Goal: Task Accomplishment & Management: Manage account settings

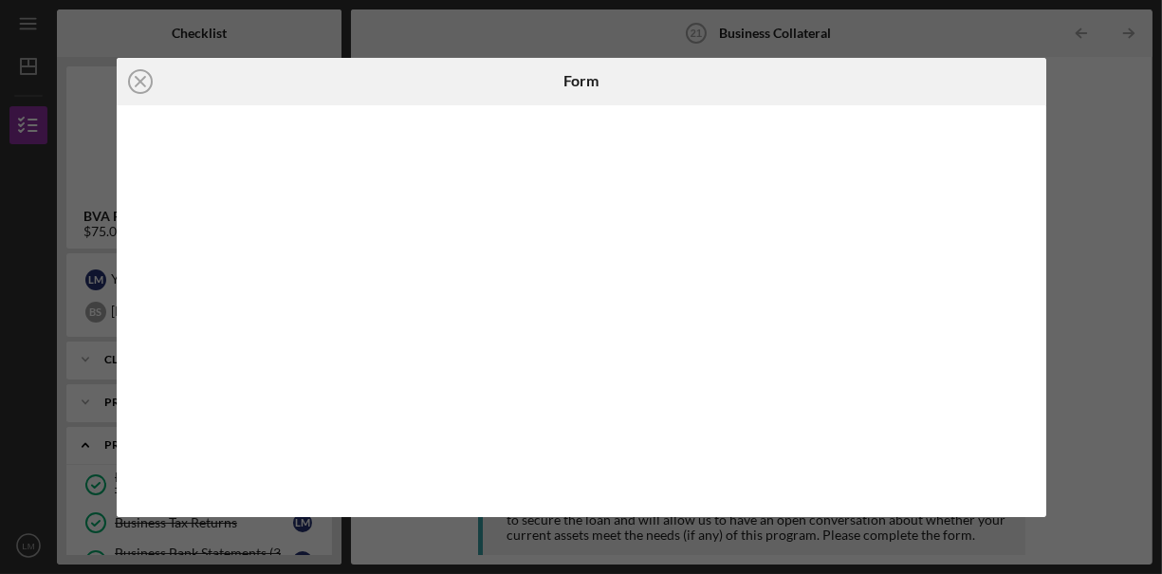
scroll to position [180, 0]
click at [145, 78] on icon "Icon/Close" at bounding box center [140, 81] width 47 height 47
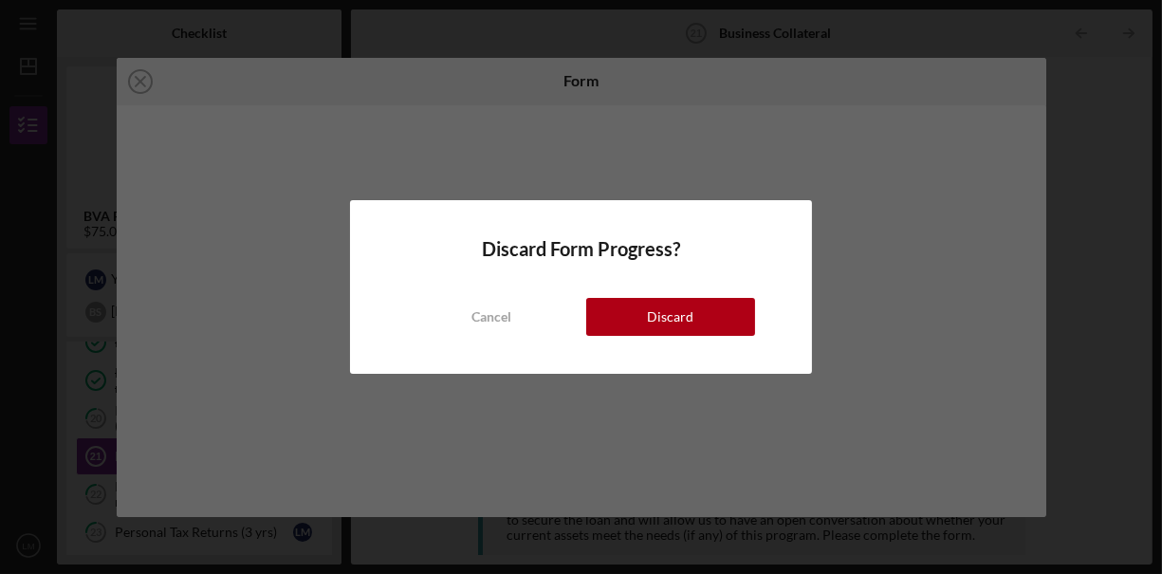
click at [695, 326] on button "Discard" at bounding box center [671, 317] width 170 height 38
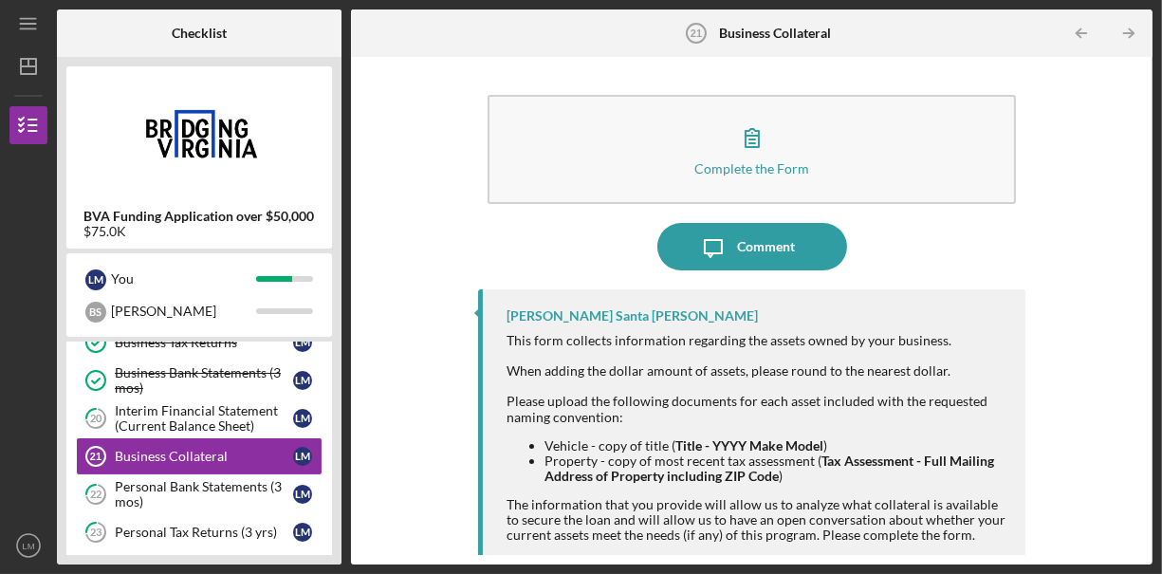
click at [736, 158] on icon "button" at bounding box center [751, 137] width 47 height 47
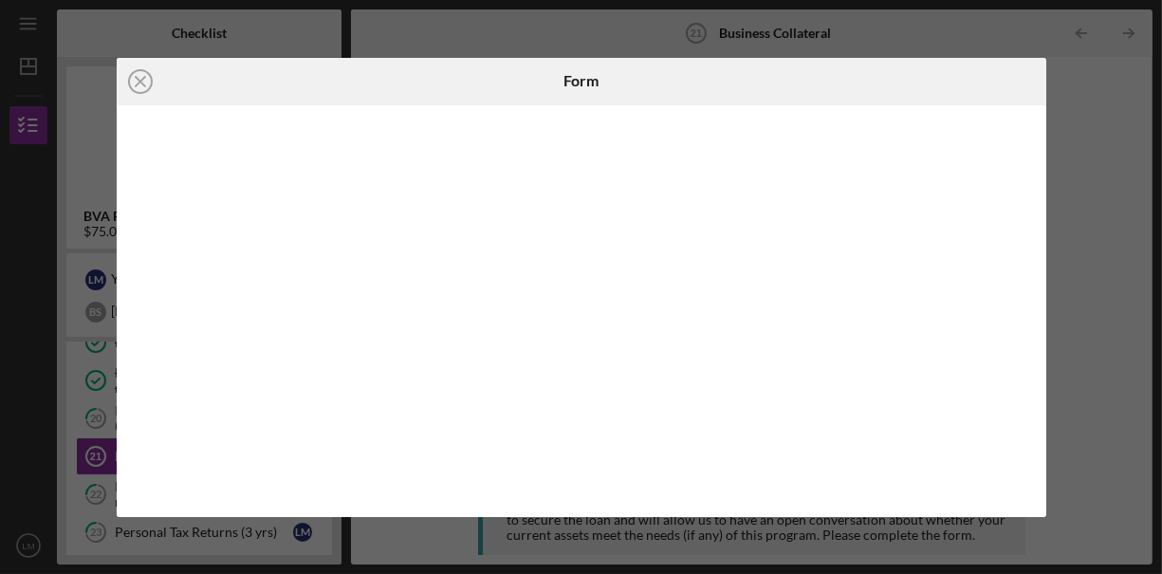
click at [140, 79] on icon "Icon/Close" at bounding box center [140, 81] width 47 height 47
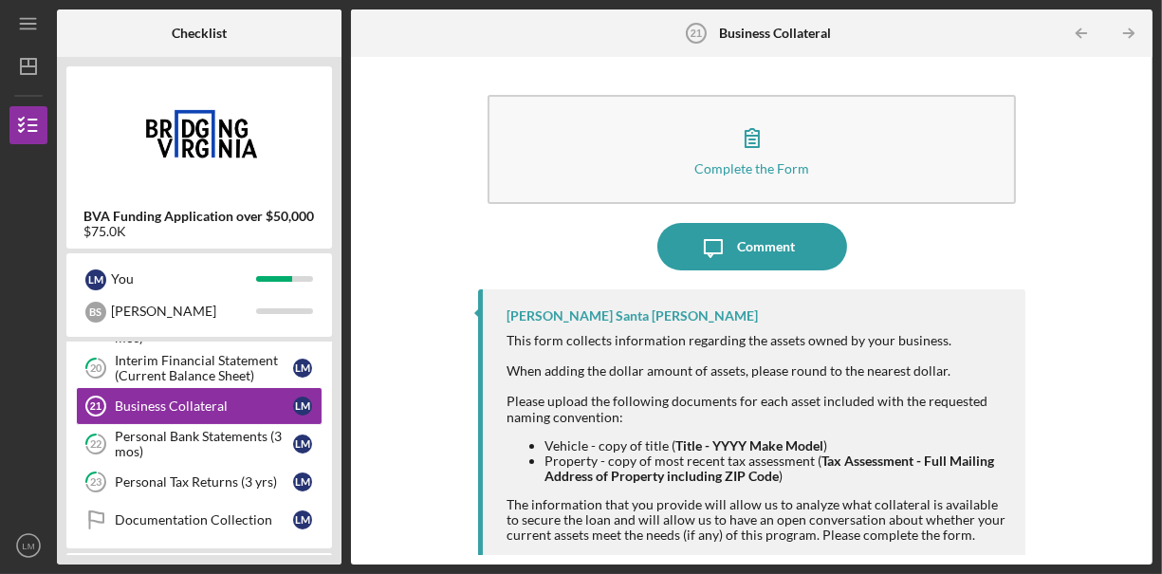
scroll to position [213, 0]
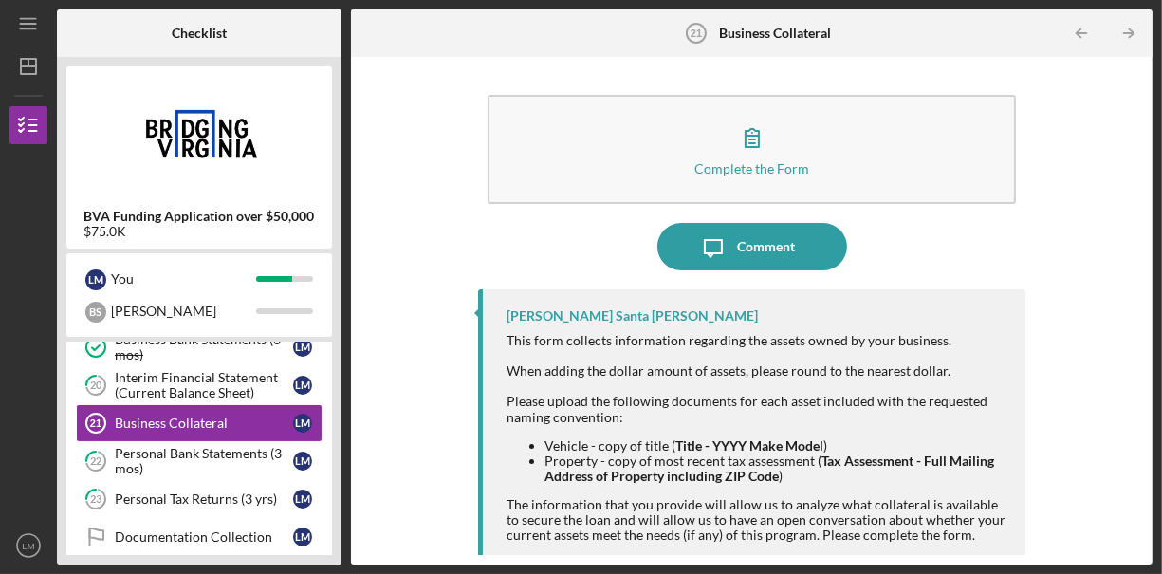
click at [259, 452] on div "Personal Bank Statements (3 mos)" at bounding box center [204, 461] width 178 height 30
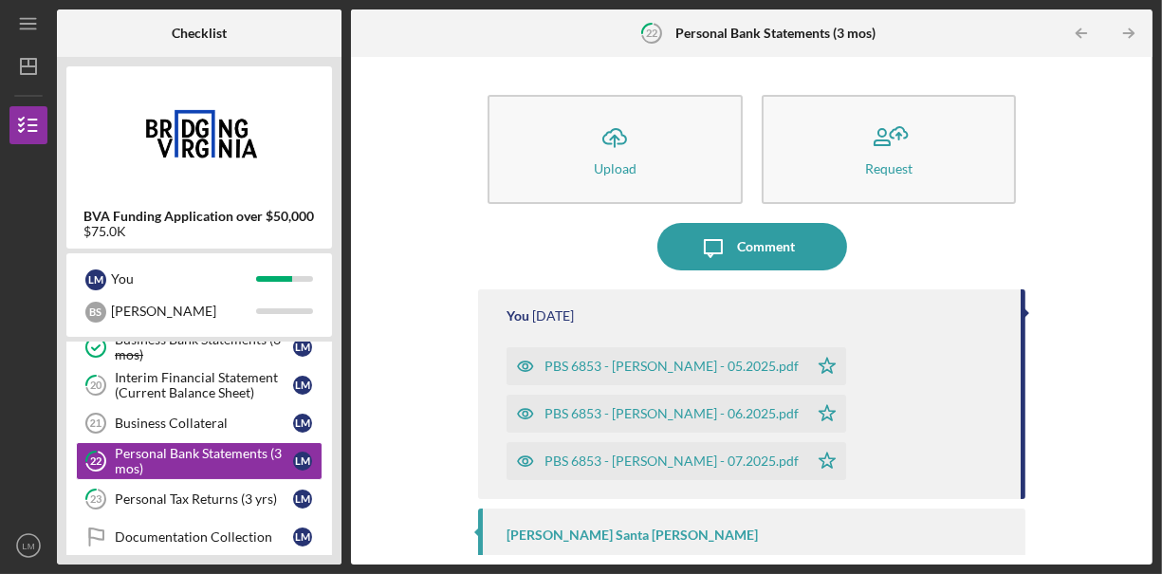
click at [241, 418] on div "Business Collateral" at bounding box center [204, 422] width 178 height 15
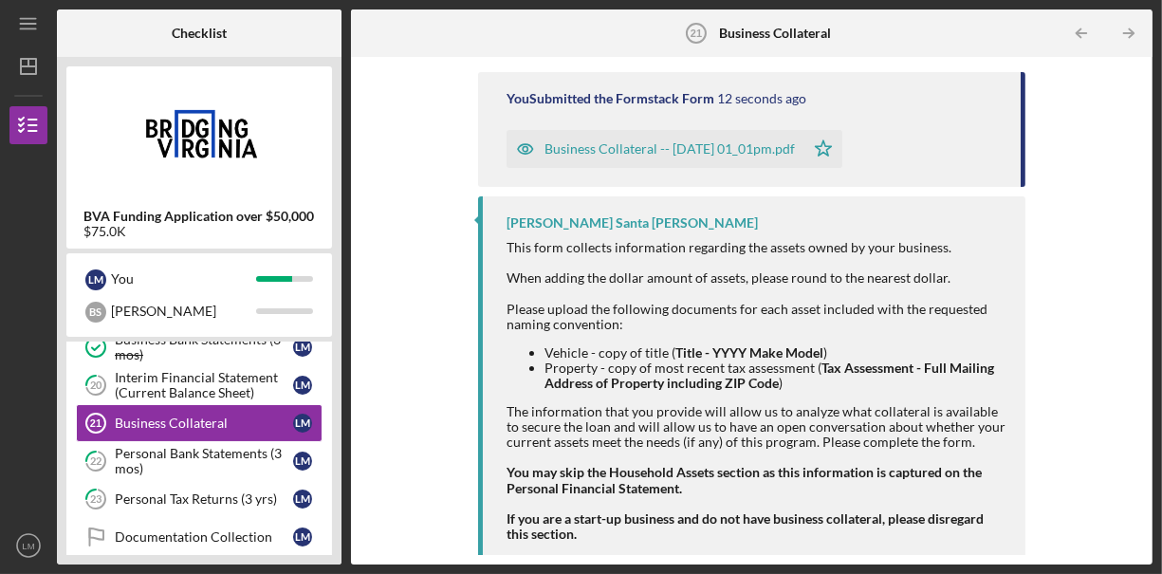
scroll to position [227, 0]
